Goal: Transaction & Acquisition: Purchase product/service

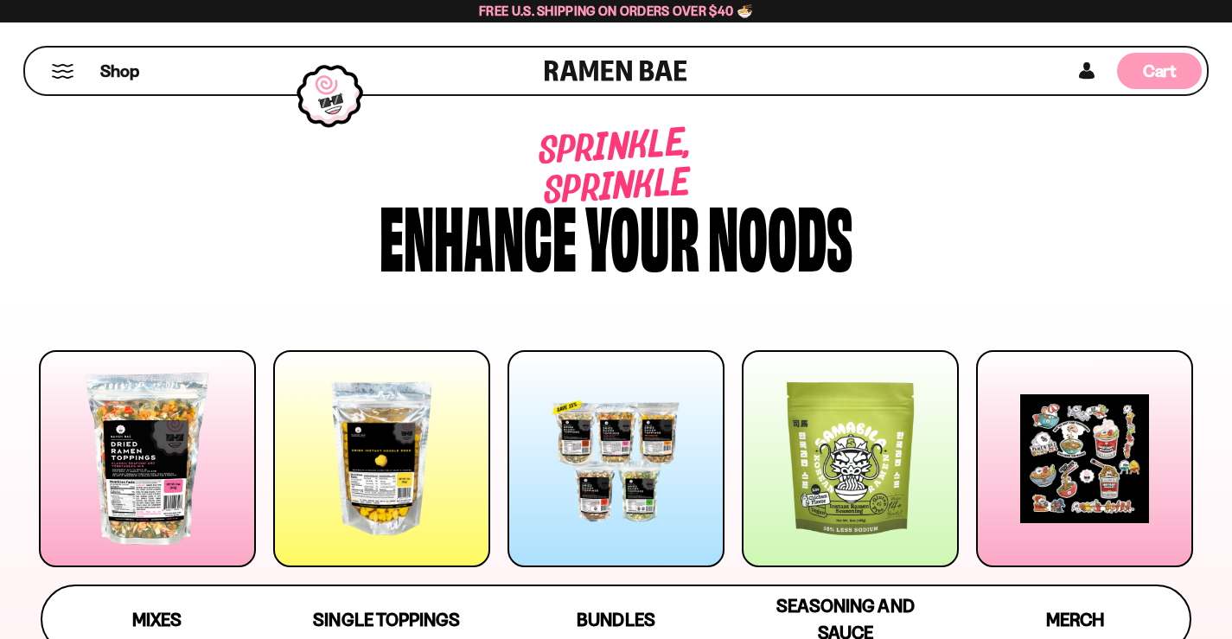
click at [1165, 72] on span "Cart" at bounding box center [1160, 71] width 34 height 21
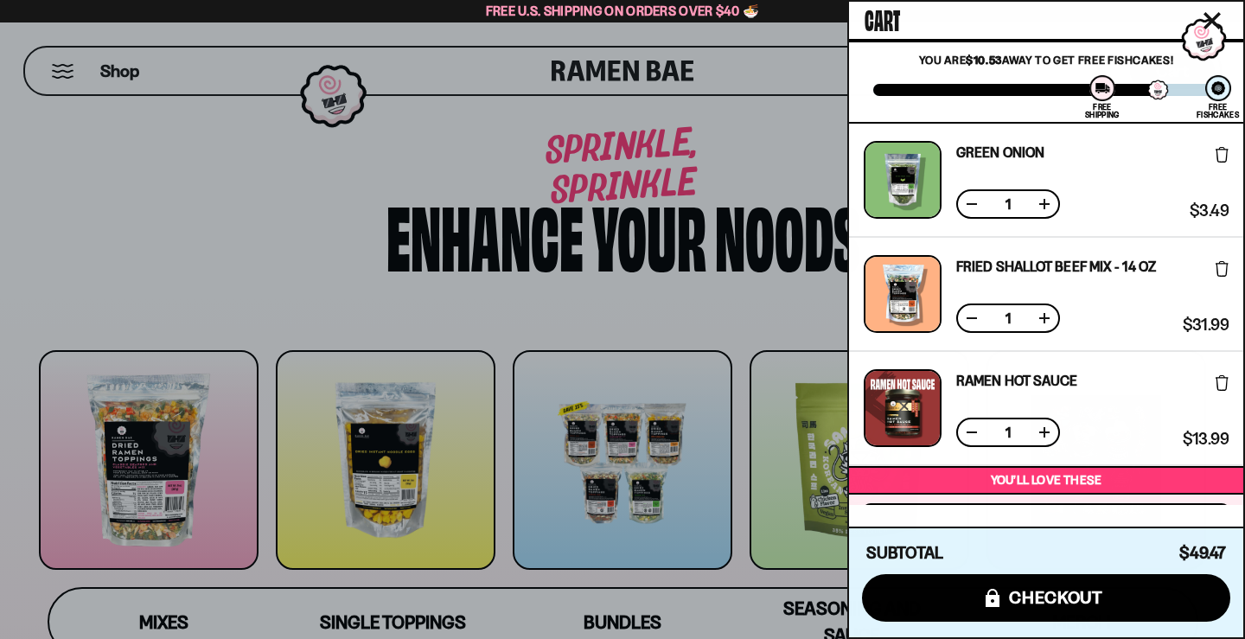
click at [1142, 140] on div "Green Onion Free Gift Subscription: 1 $3.49 $3.49 (Saved $0.00 )" at bounding box center [1046, 181] width 394 height 114
click at [756, 136] on div at bounding box center [622, 319] width 1245 height 639
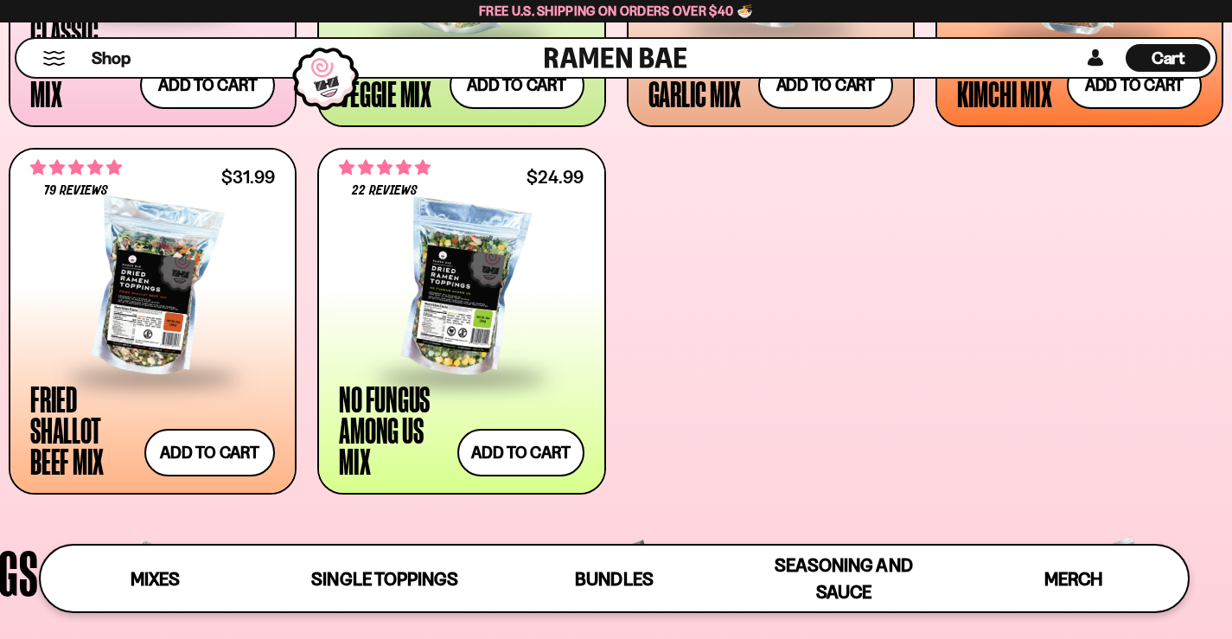
scroll to position [1016, 0]
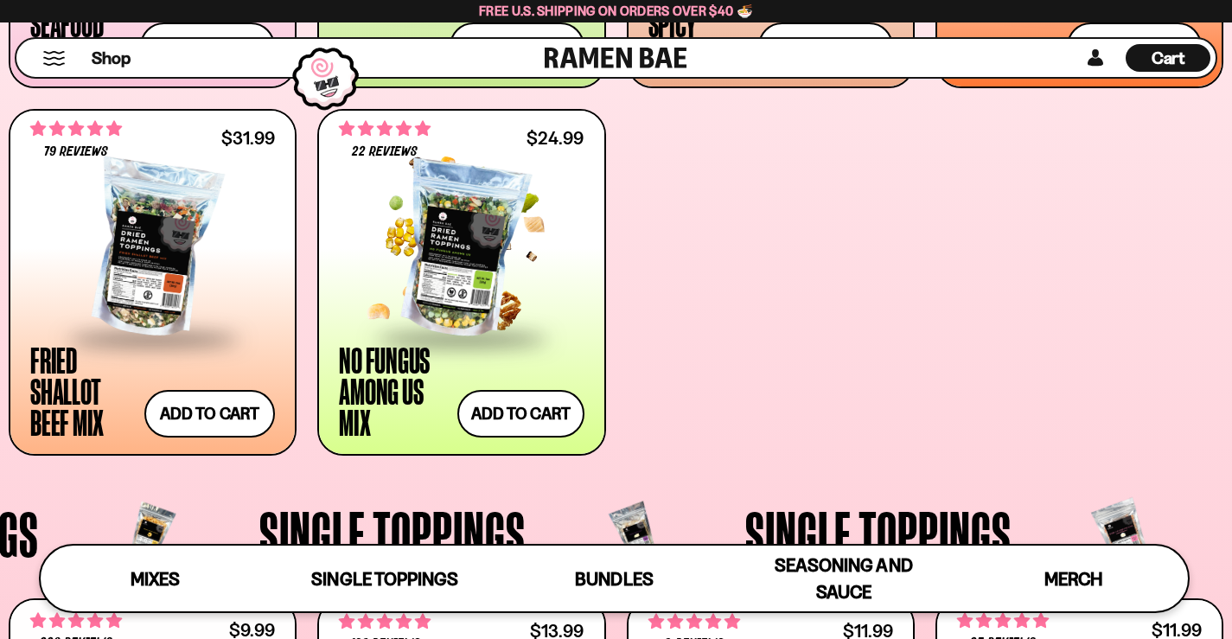
click at [436, 272] on div at bounding box center [461, 249] width 245 height 173
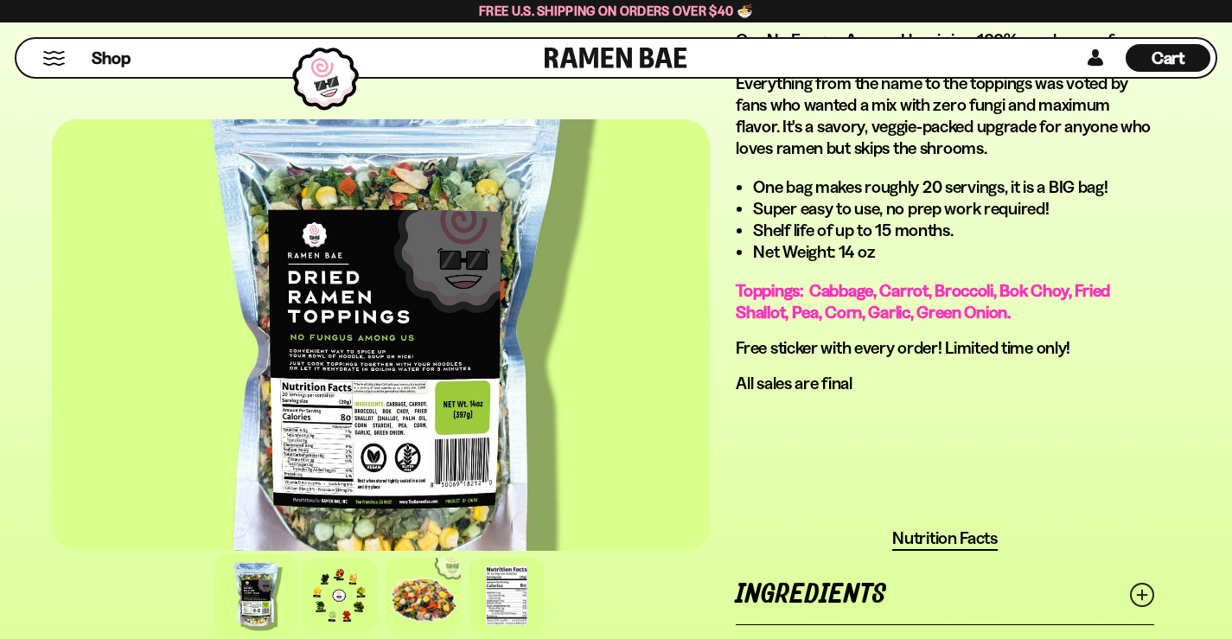
scroll to position [1384, 0]
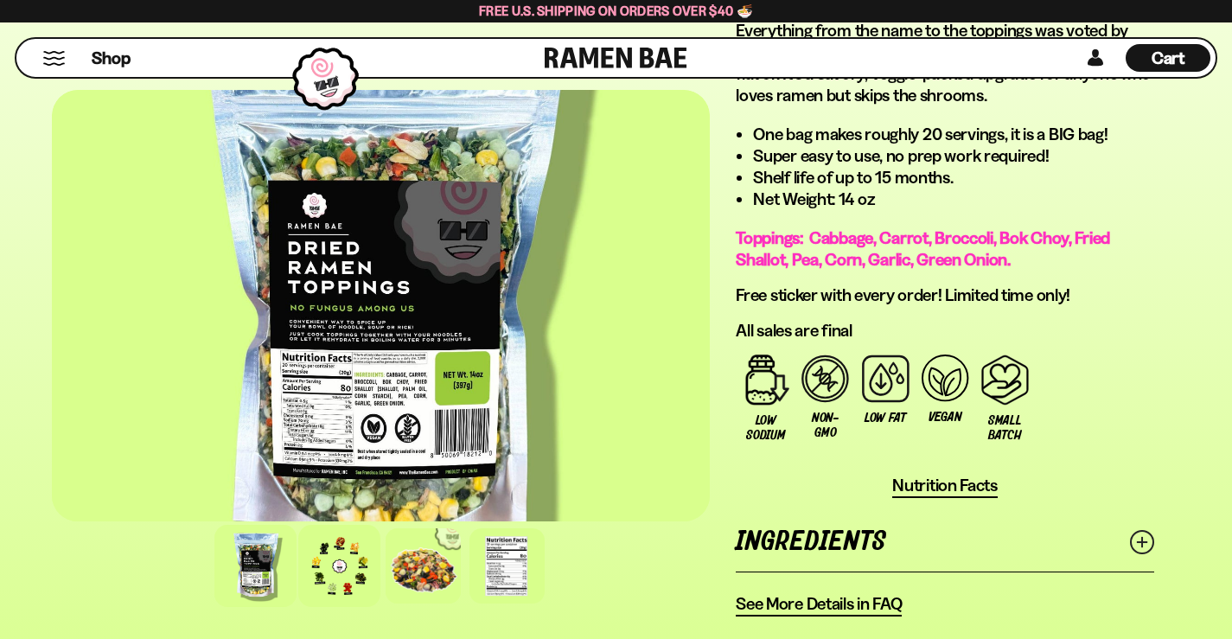
click at [298, 525] on div at bounding box center [339, 566] width 82 height 82
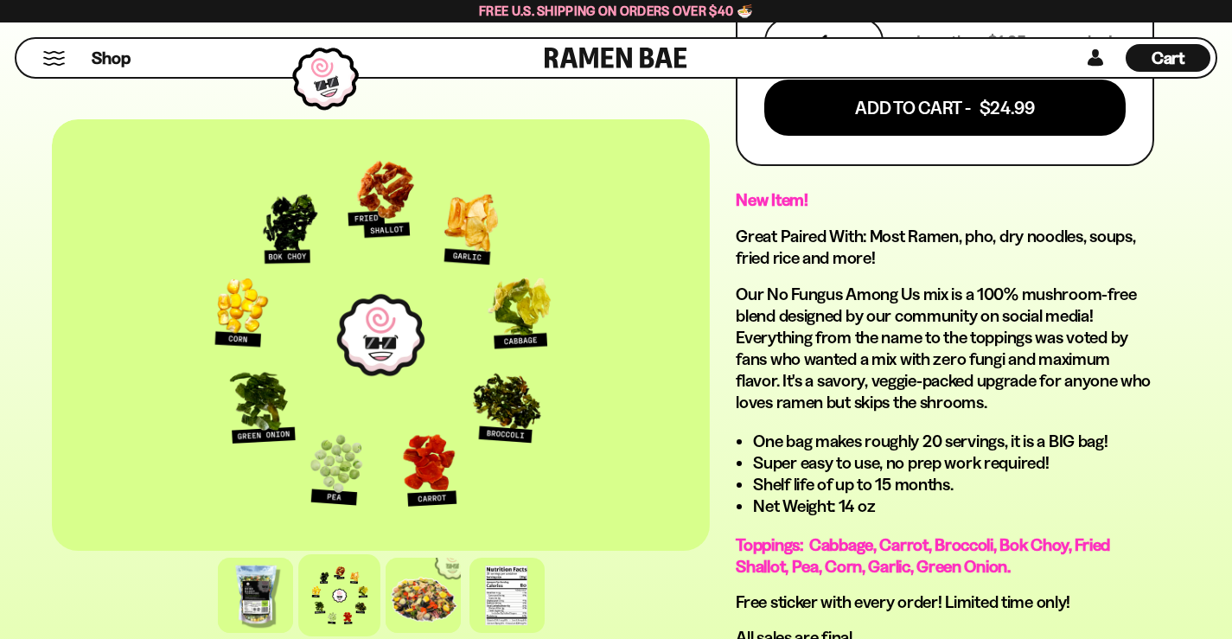
scroll to position [1038, 0]
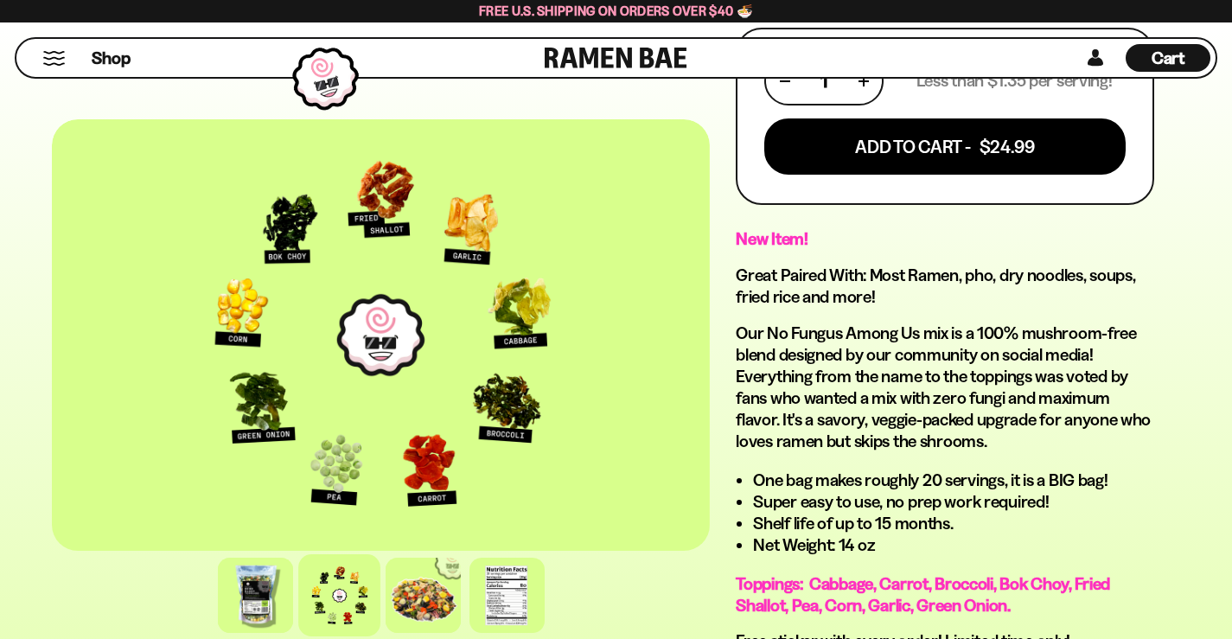
click at [1112, 426] on div "New Item! Great Paired With: Most Ramen, pho, dry noodles, soups, fried rice an…" at bounding box center [945, 457] width 419 height 458
